Goal: Task Accomplishment & Management: Complete application form

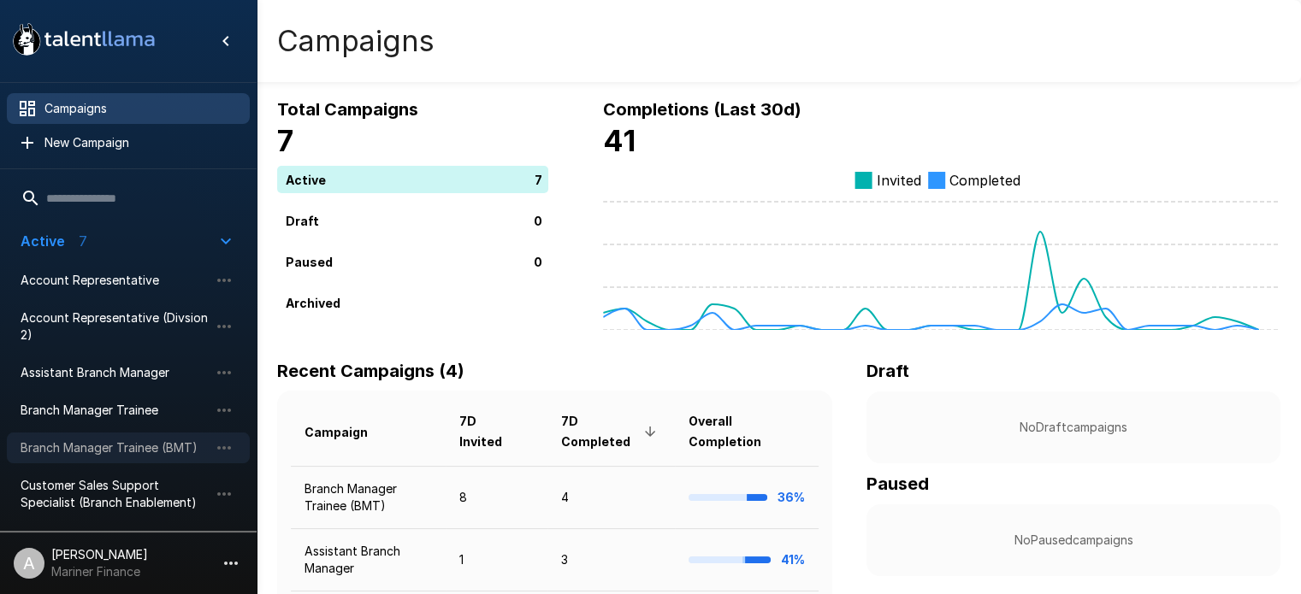
click at [140, 450] on span "Branch Manager Trainee (BMT)" at bounding box center [115, 448] width 188 height 17
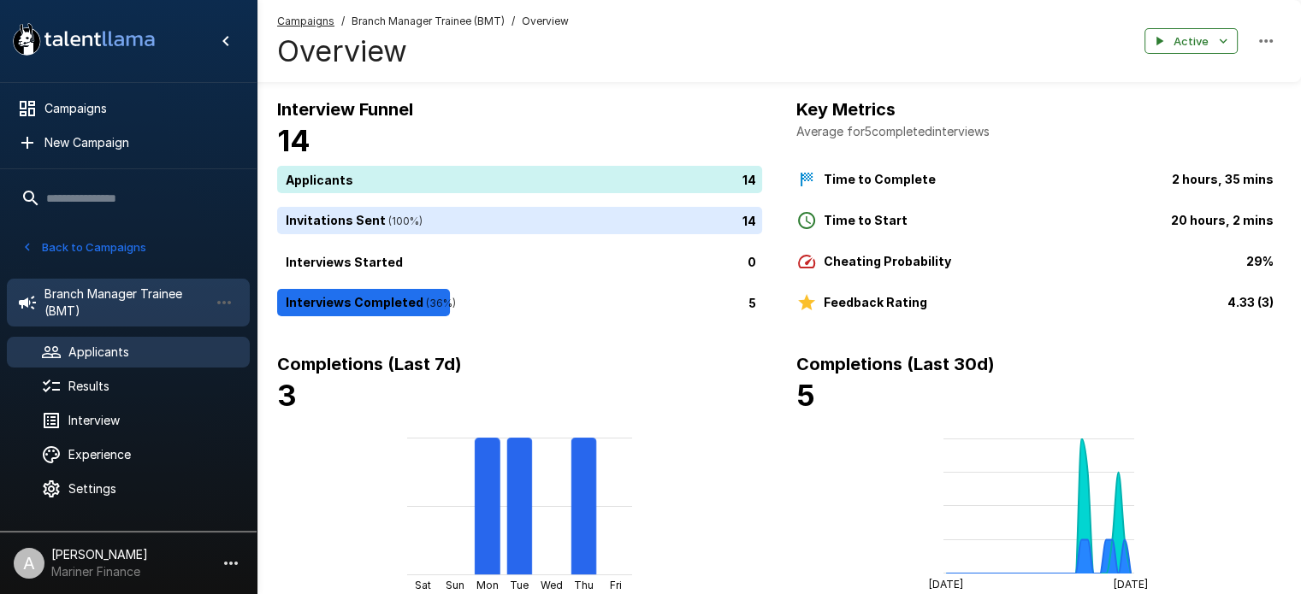
click at [114, 349] on span "Applicants" at bounding box center [152, 352] width 168 height 17
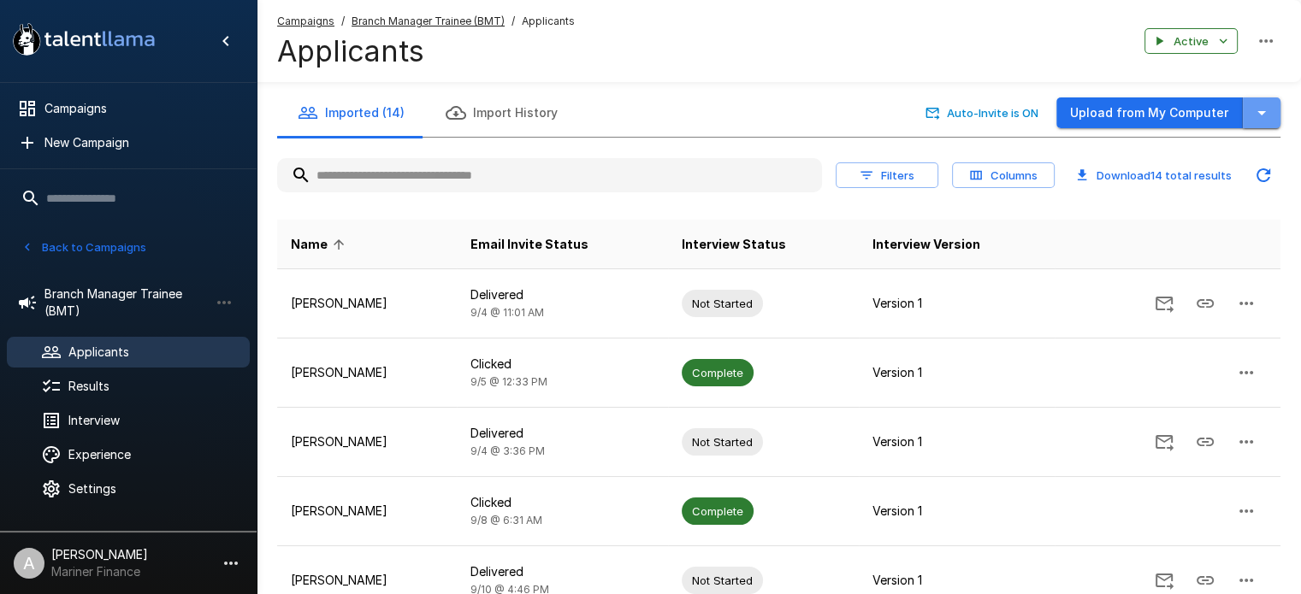
click at [1265, 115] on icon "button" at bounding box center [1261, 113] width 21 height 21
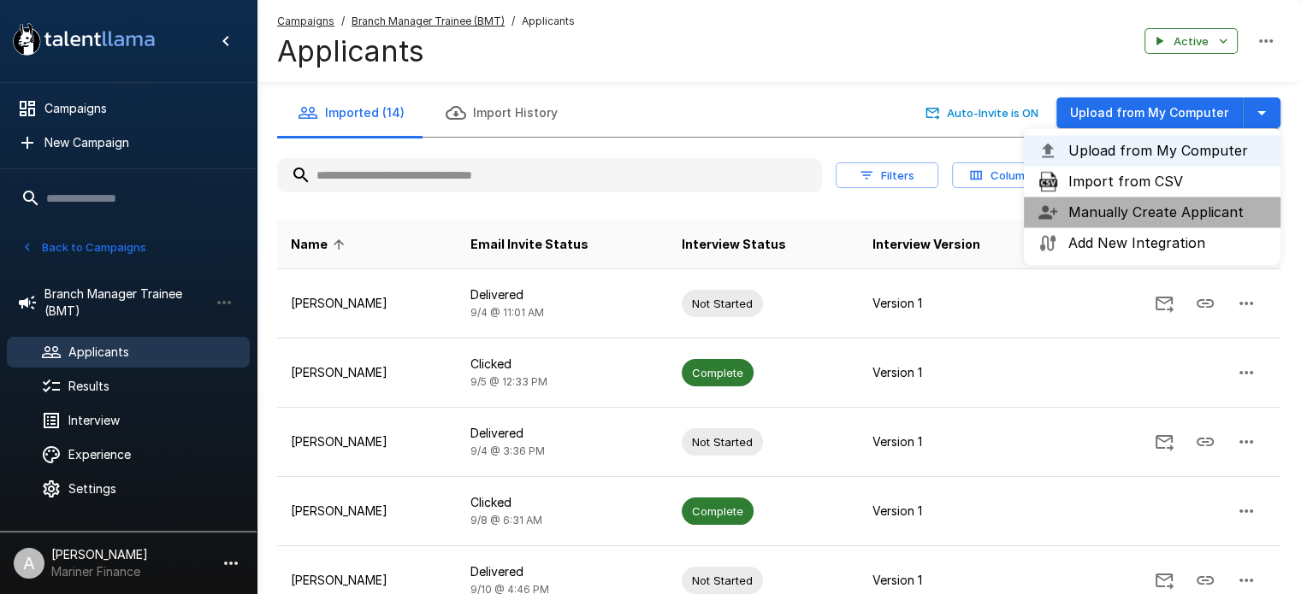
click at [1185, 216] on span "Manually Create Applicant" at bounding box center [1167, 212] width 198 height 21
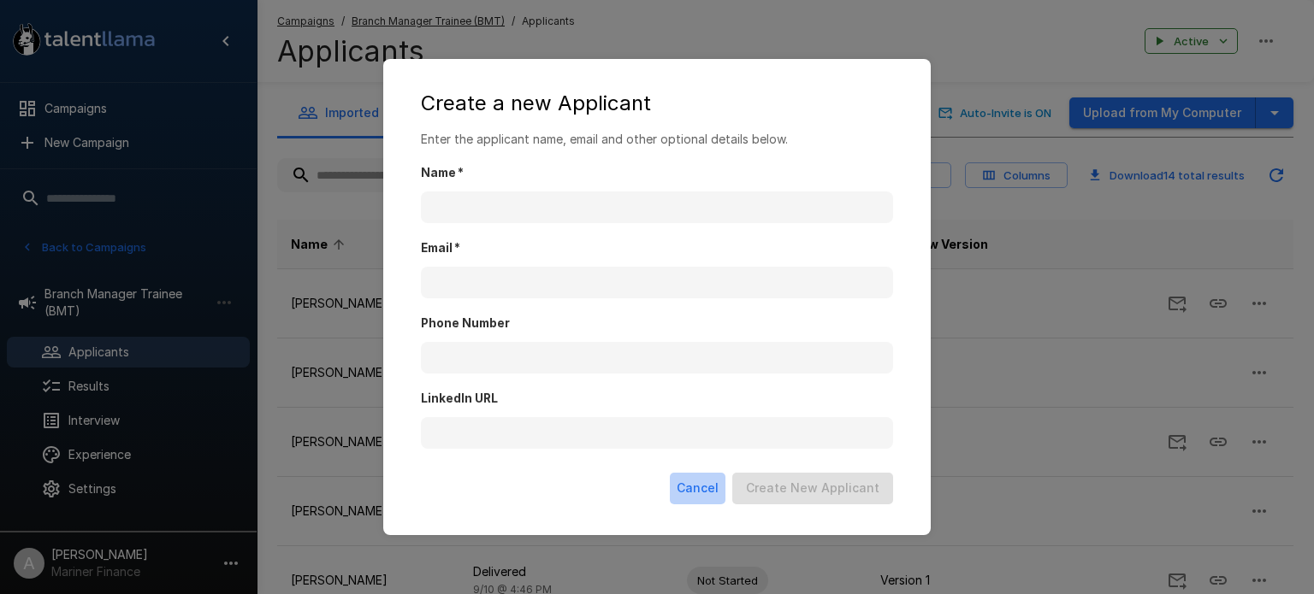
click at [713, 489] on button "Cancel" at bounding box center [698, 489] width 56 height 32
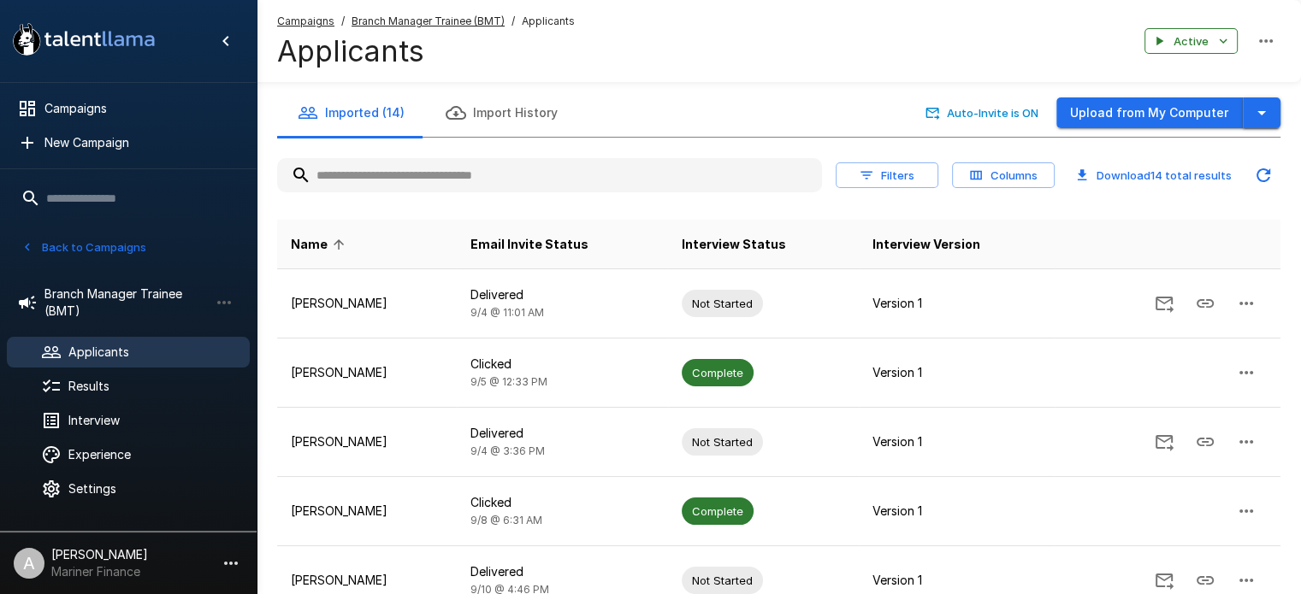
click at [1252, 109] on icon "button" at bounding box center [1261, 113] width 21 height 21
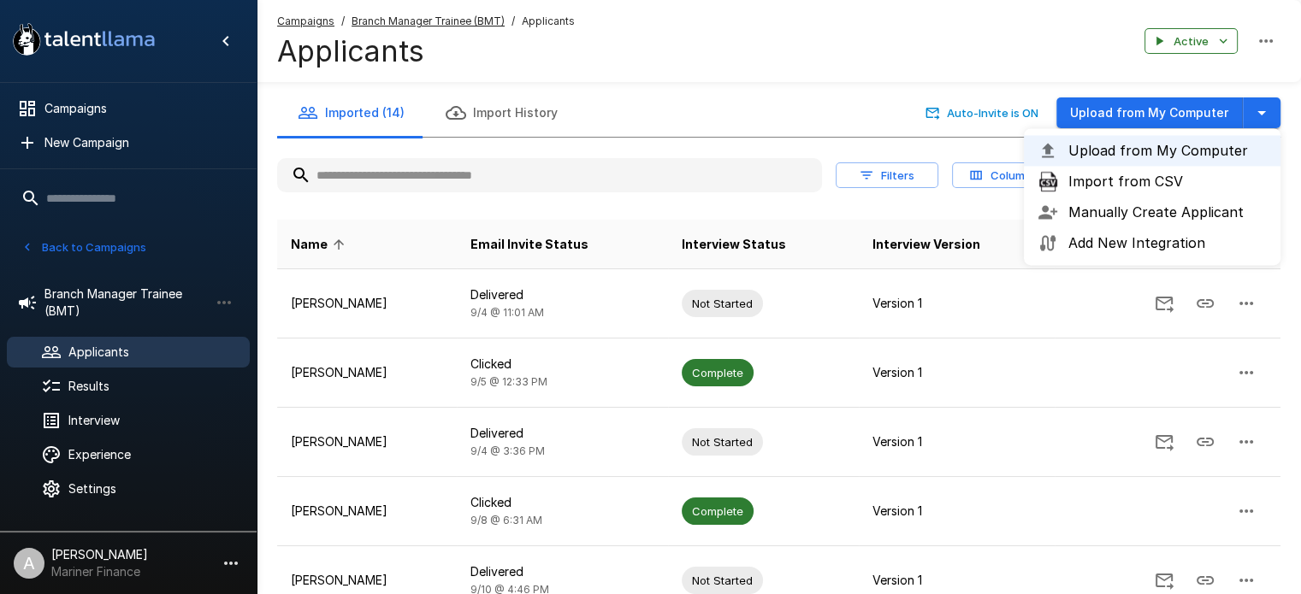
click at [831, 80] on div "Campaigns / Branch Manager Trainee (BMT) / Applicants Applicants Active" at bounding box center [779, 41] width 1044 height 82
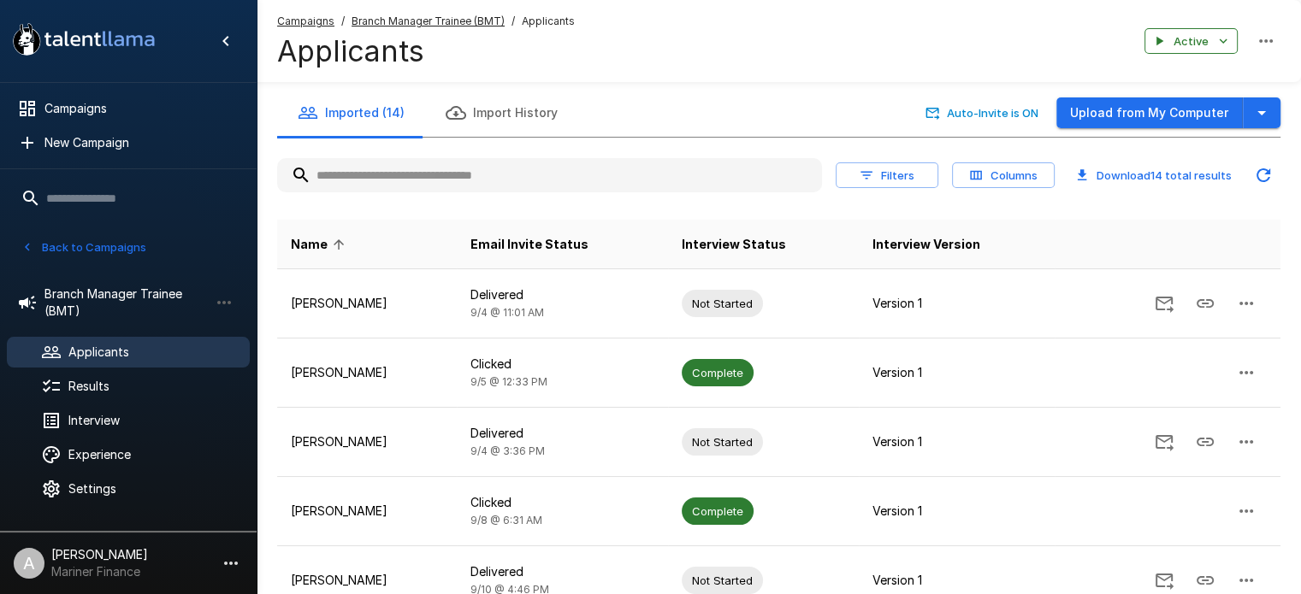
click at [807, 41] on div "Campaigns / Branch Manager Trainee (BMT) / Applicants Applicants Active" at bounding box center [779, 41] width 1044 height 82
